Goal: Task Accomplishment & Management: Use online tool/utility

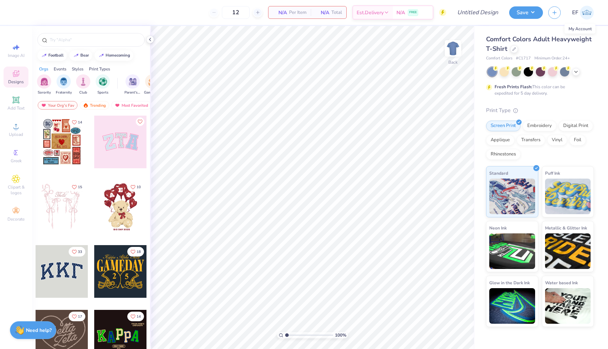
click at [582, 12] on img at bounding box center [587, 13] width 14 height 14
click at [147, 39] on icon at bounding box center [150, 40] width 6 height 6
click at [550, 12] on button "button" at bounding box center [554, 11] width 12 height 12
click at [584, 12] on img at bounding box center [587, 13] width 14 height 14
click at [549, 39] on span "Comfort Colors Adult Heavyweight T-Shirt" at bounding box center [539, 44] width 106 height 18
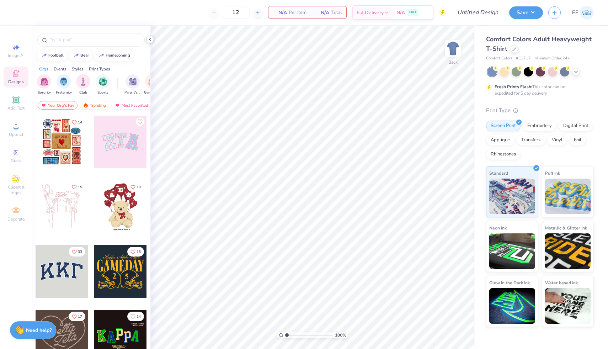
click at [149, 42] on div at bounding box center [150, 40] width 8 height 8
